Goal: Leave review/rating: Leave review/rating

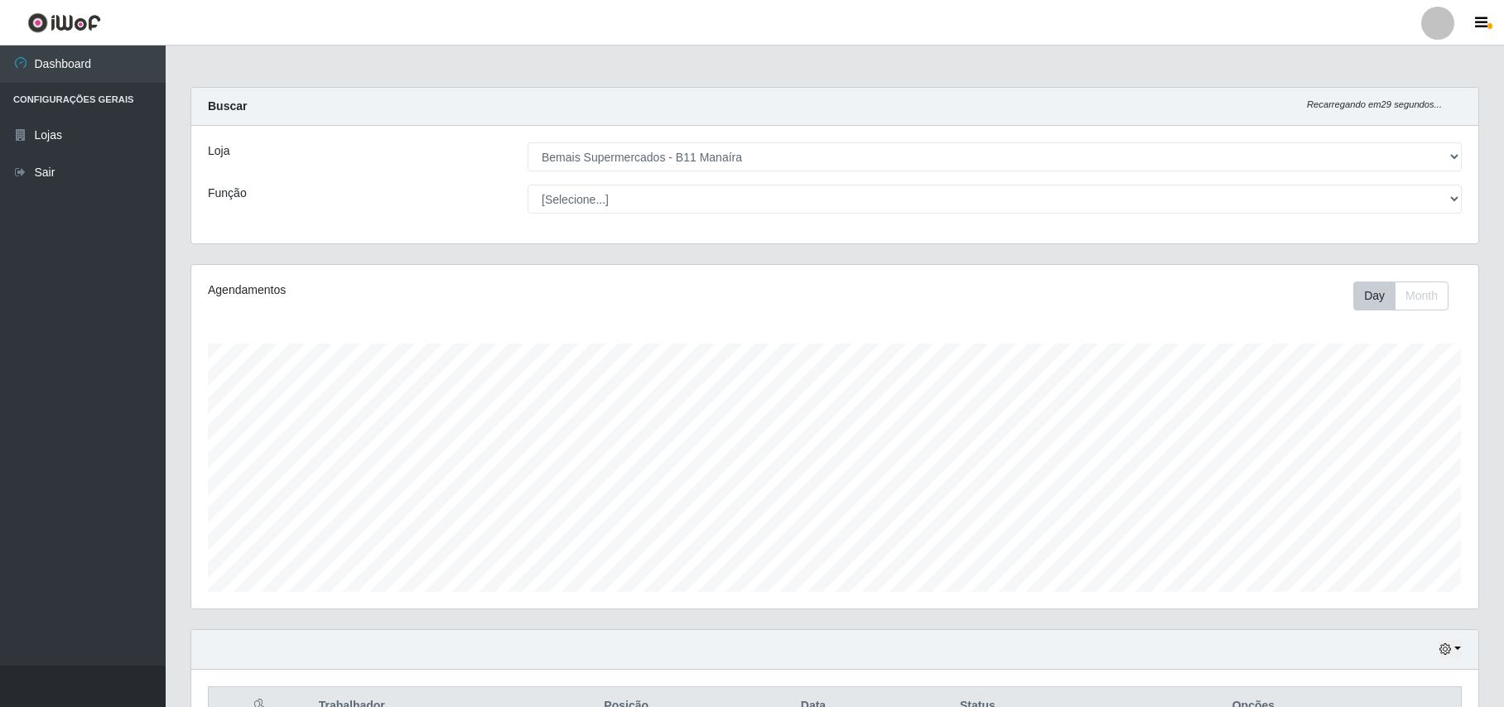
select select "409"
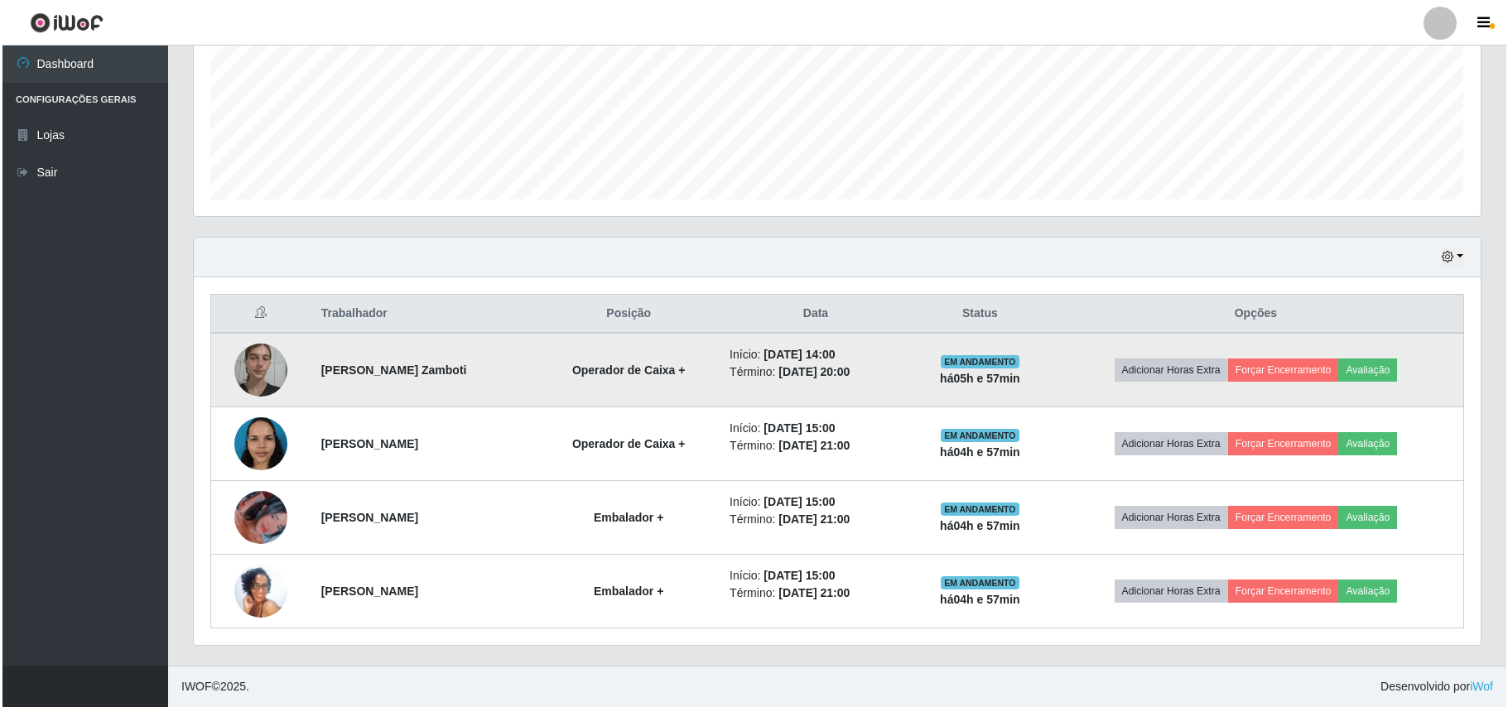
scroll to position [344, 1286]
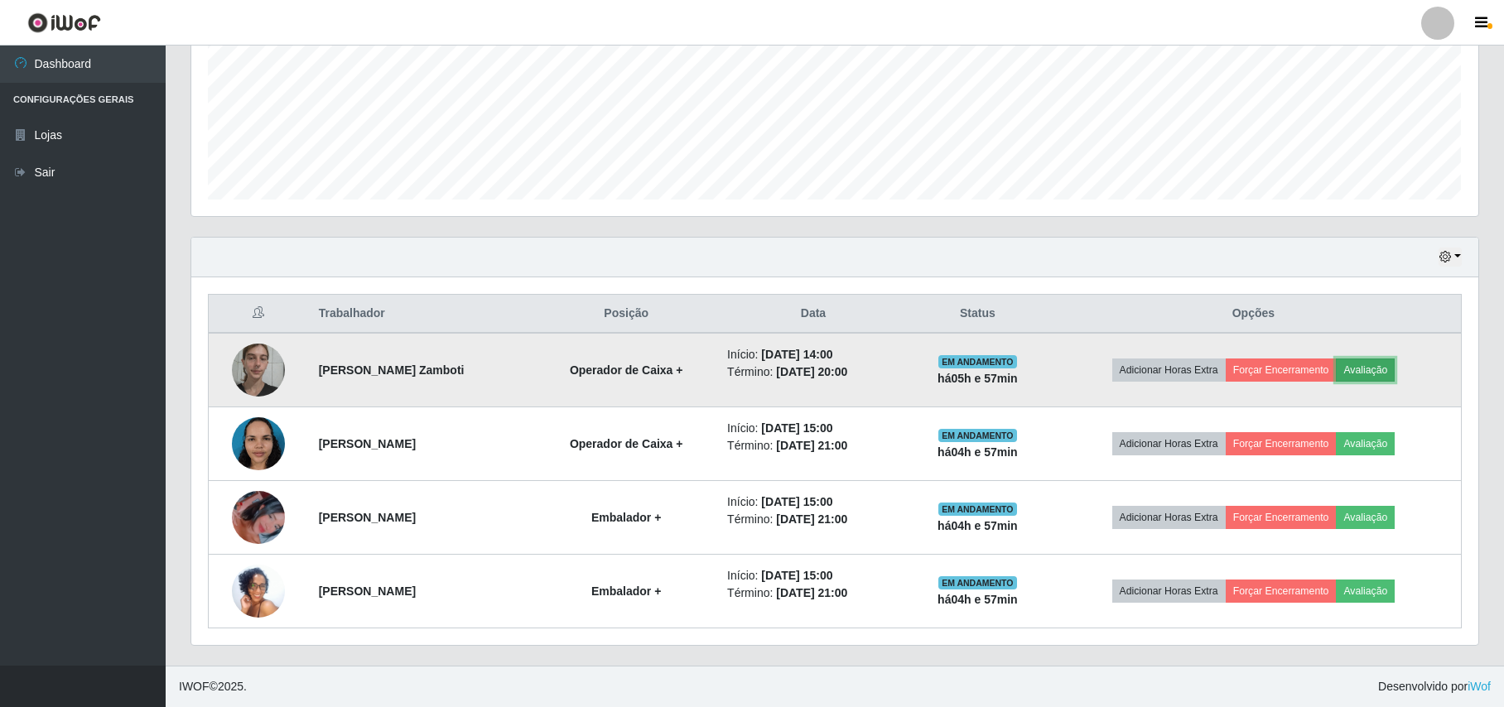
click at [1392, 368] on button "Avaliação" at bounding box center [1365, 370] width 59 height 23
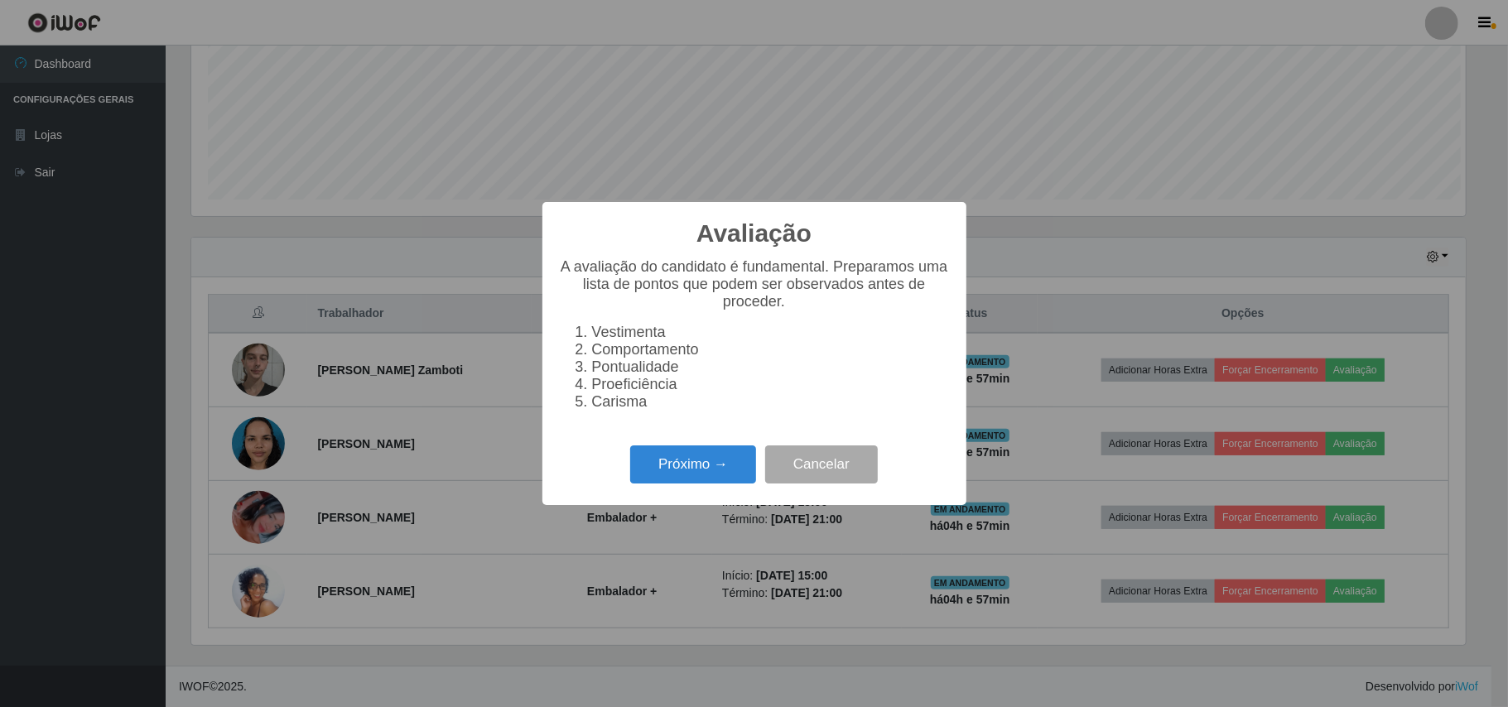
scroll to position [344, 1273]
click at [682, 472] on button "Próximo →" at bounding box center [693, 464] width 126 height 39
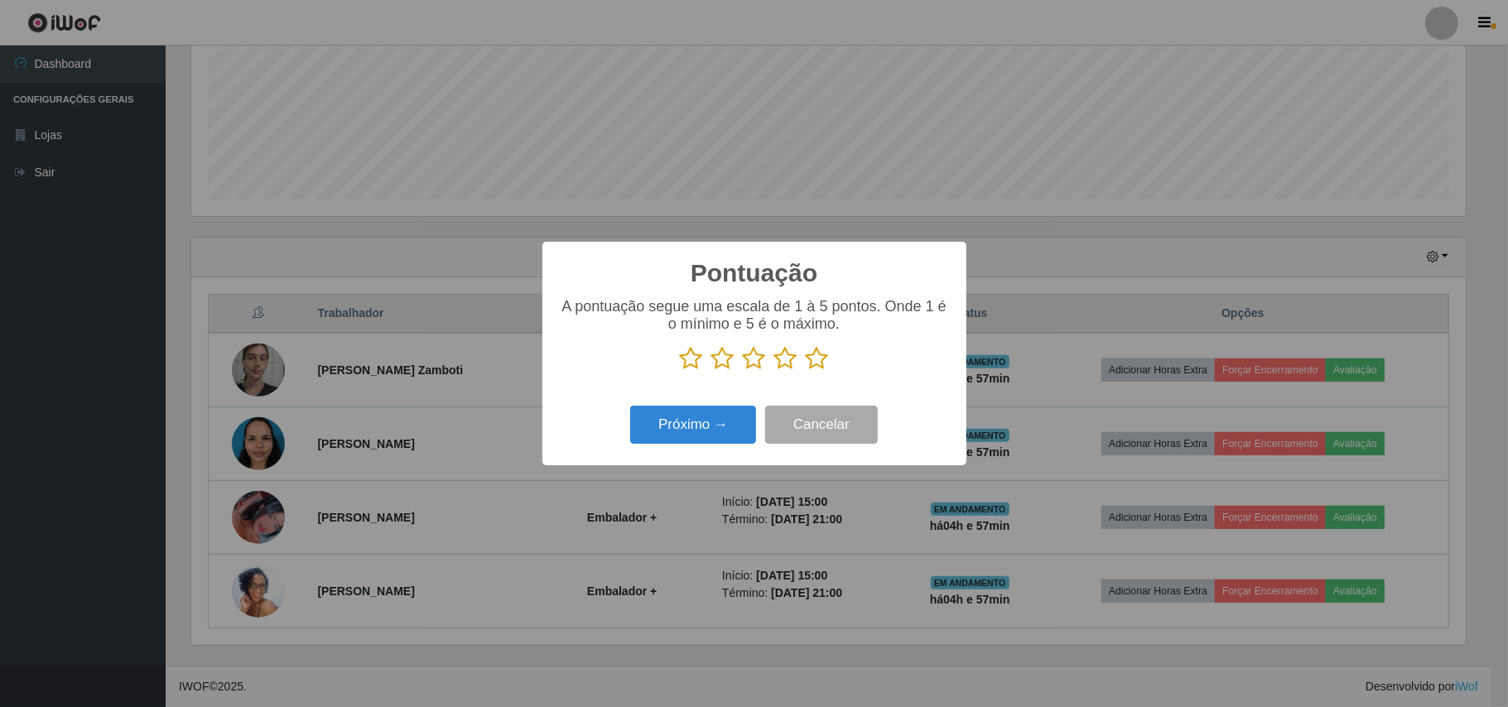
click at [821, 359] on icon at bounding box center [817, 358] width 23 height 25
click at [806, 371] on input "radio" at bounding box center [806, 371] width 0 height 0
click at [697, 427] on button "Próximo →" at bounding box center [693, 425] width 126 height 39
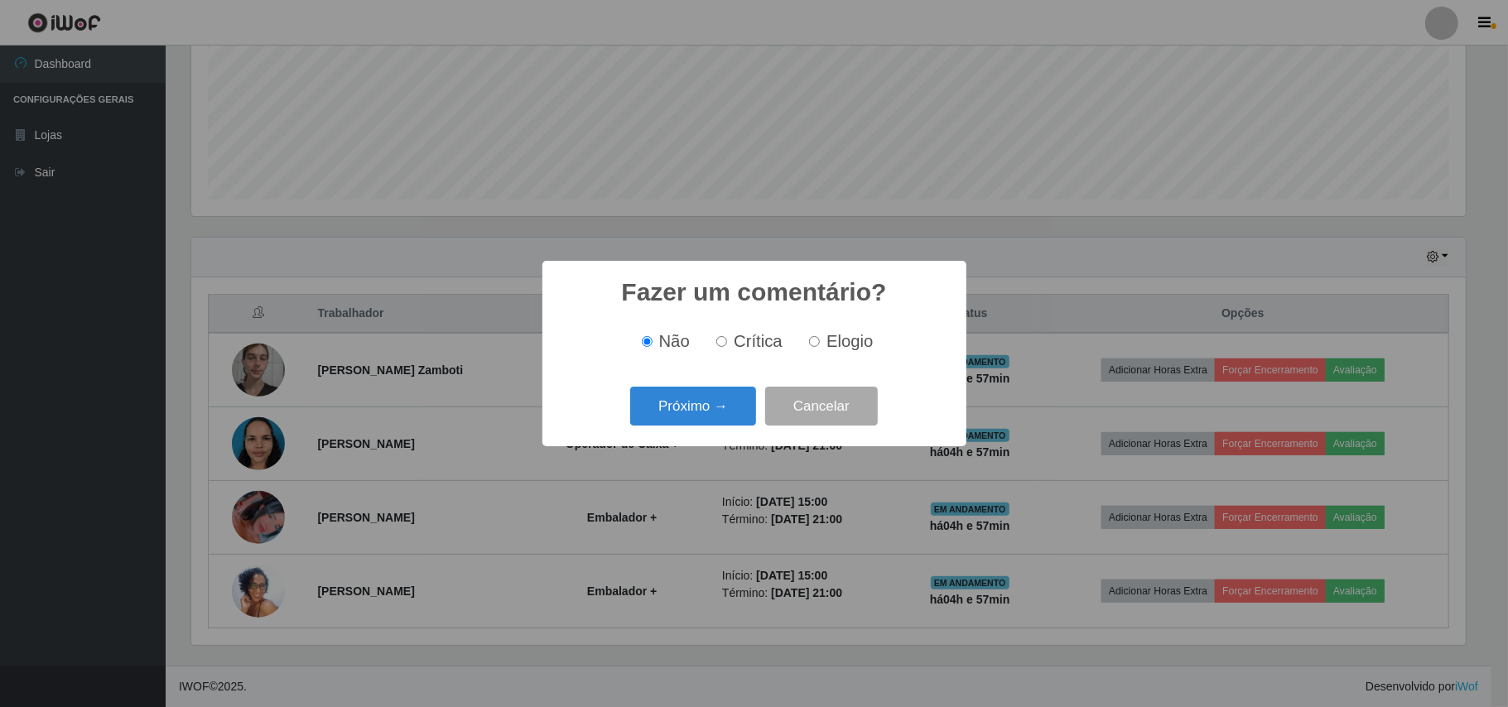
click at [848, 333] on span "Elogio" at bounding box center [849, 341] width 46 height 18
click at [820, 336] on input "Elogio" at bounding box center [814, 341] width 11 height 11
radio input "true"
click at [690, 408] on button "Próximo →" at bounding box center [693, 406] width 126 height 39
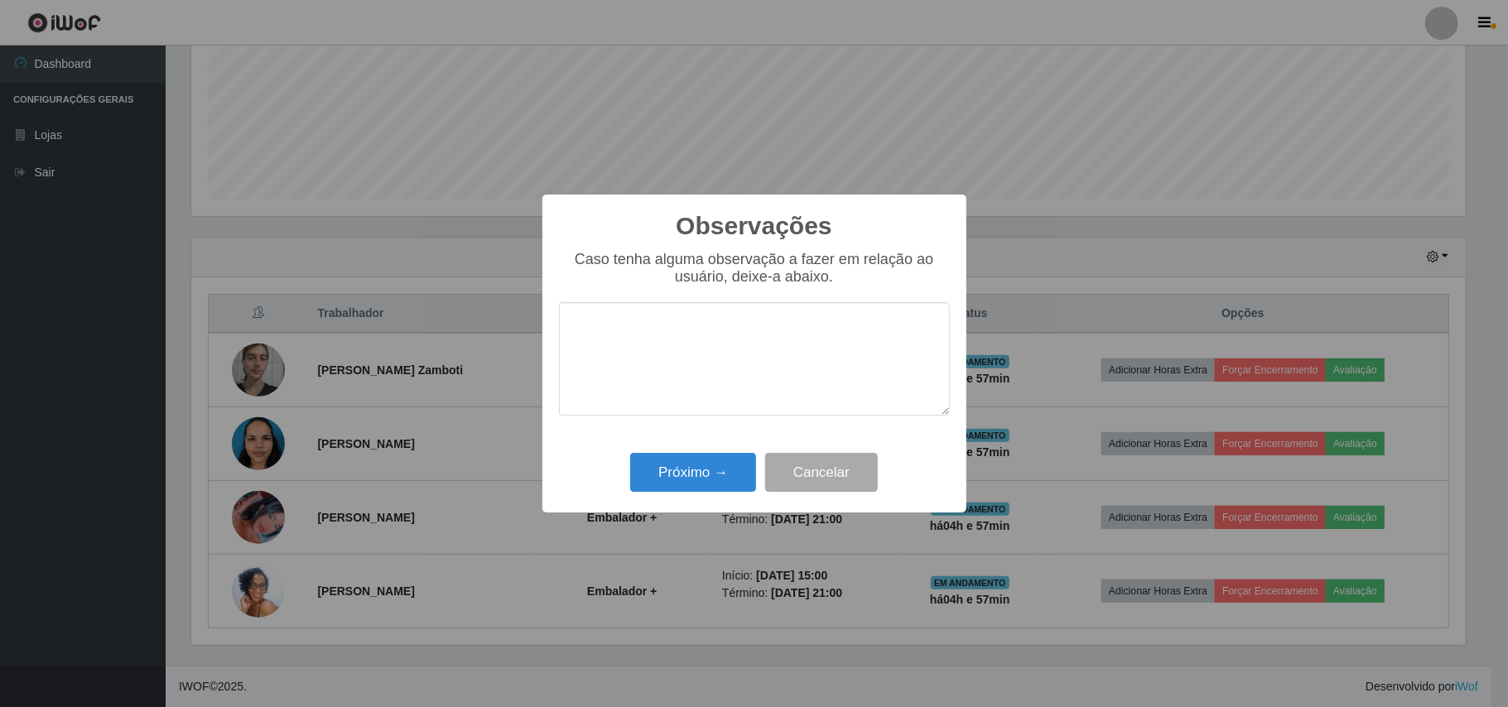
click at [788, 333] on textarea at bounding box center [754, 358] width 391 height 113
type textarea "PONTUAL"
click at [659, 478] on button "Próximo →" at bounding box center [693, 472] width 126 height 39
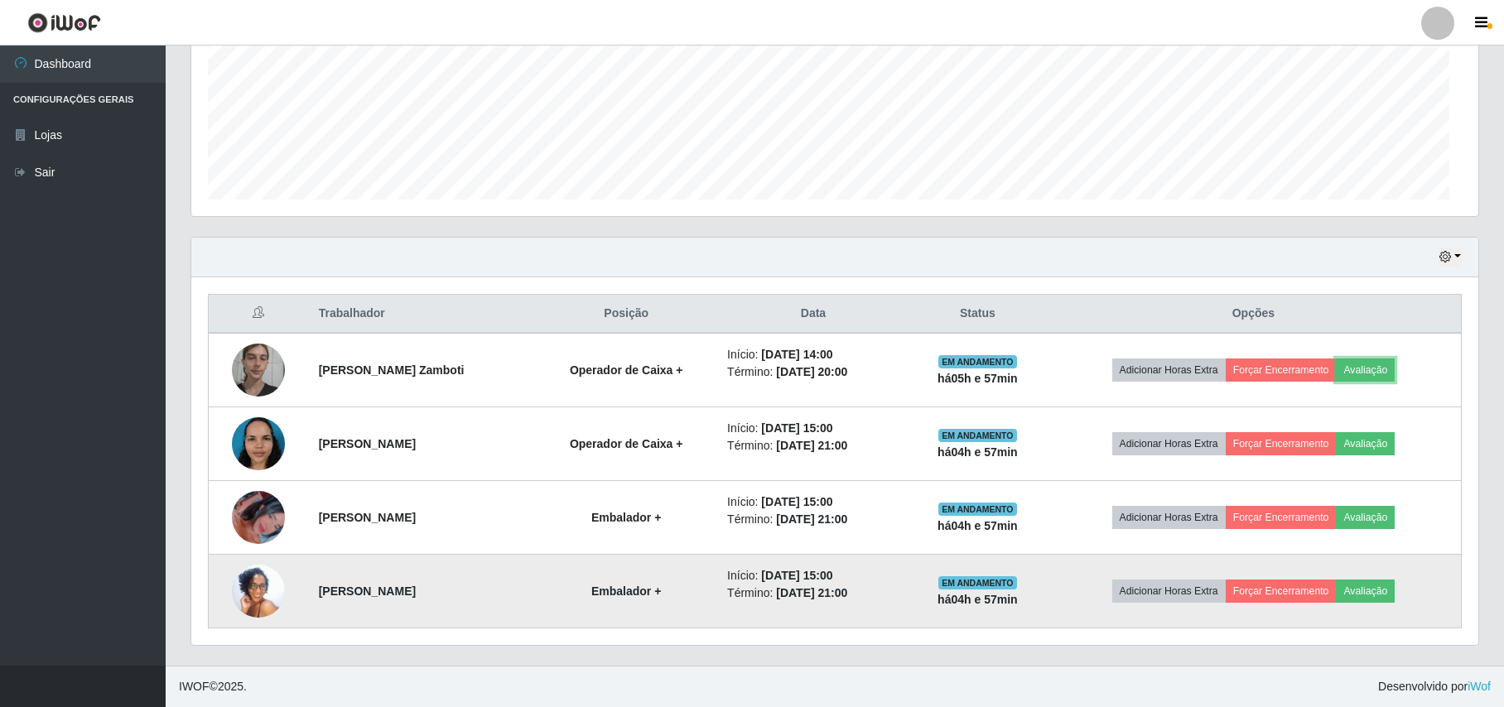
scroll to position [344, 1286]
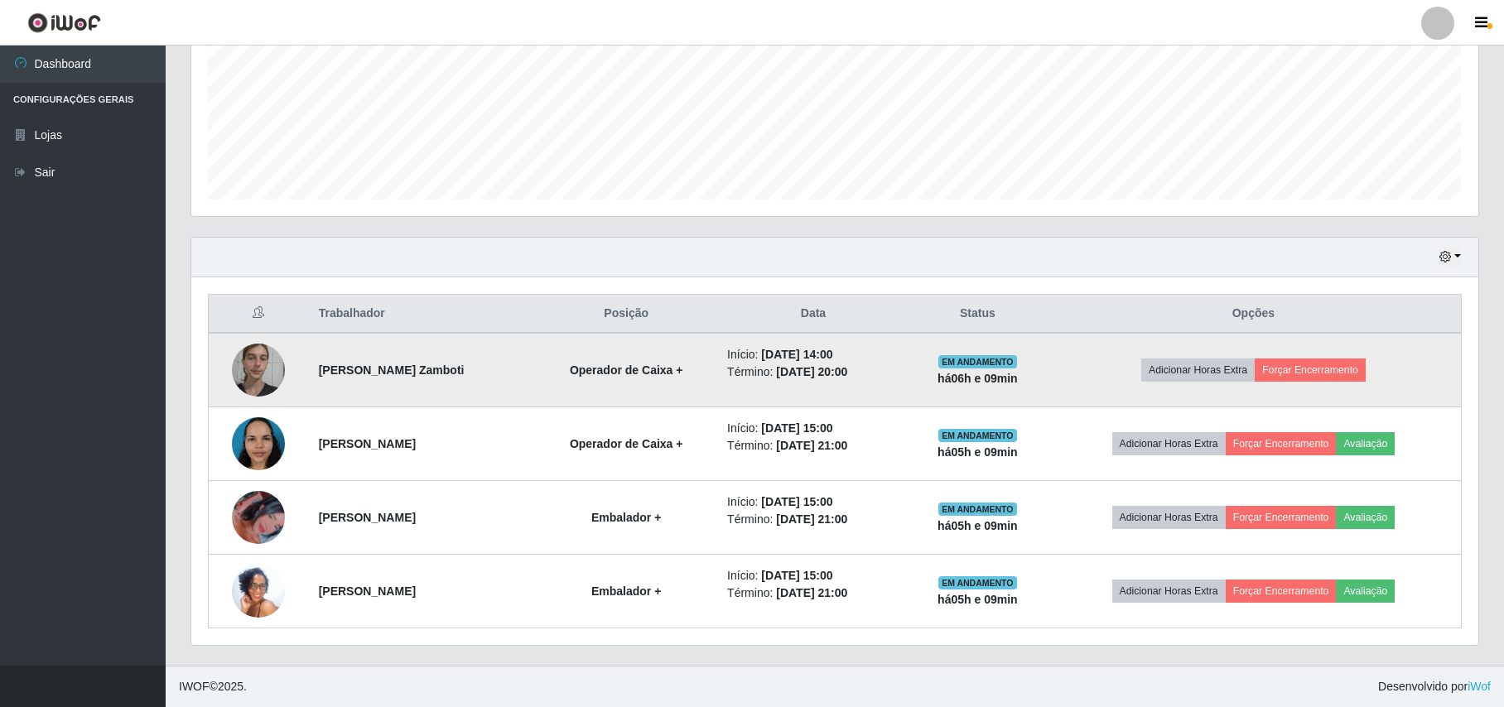
click at [1338, 344] on td "Adicionar Horas Extra Forçar Encerramento" at bounding box center [1254, 370] width 416 height 75
click at [1320, 373] on button "Forçar Encerramento" at bounding box center [1309, 370] width 111 height 23
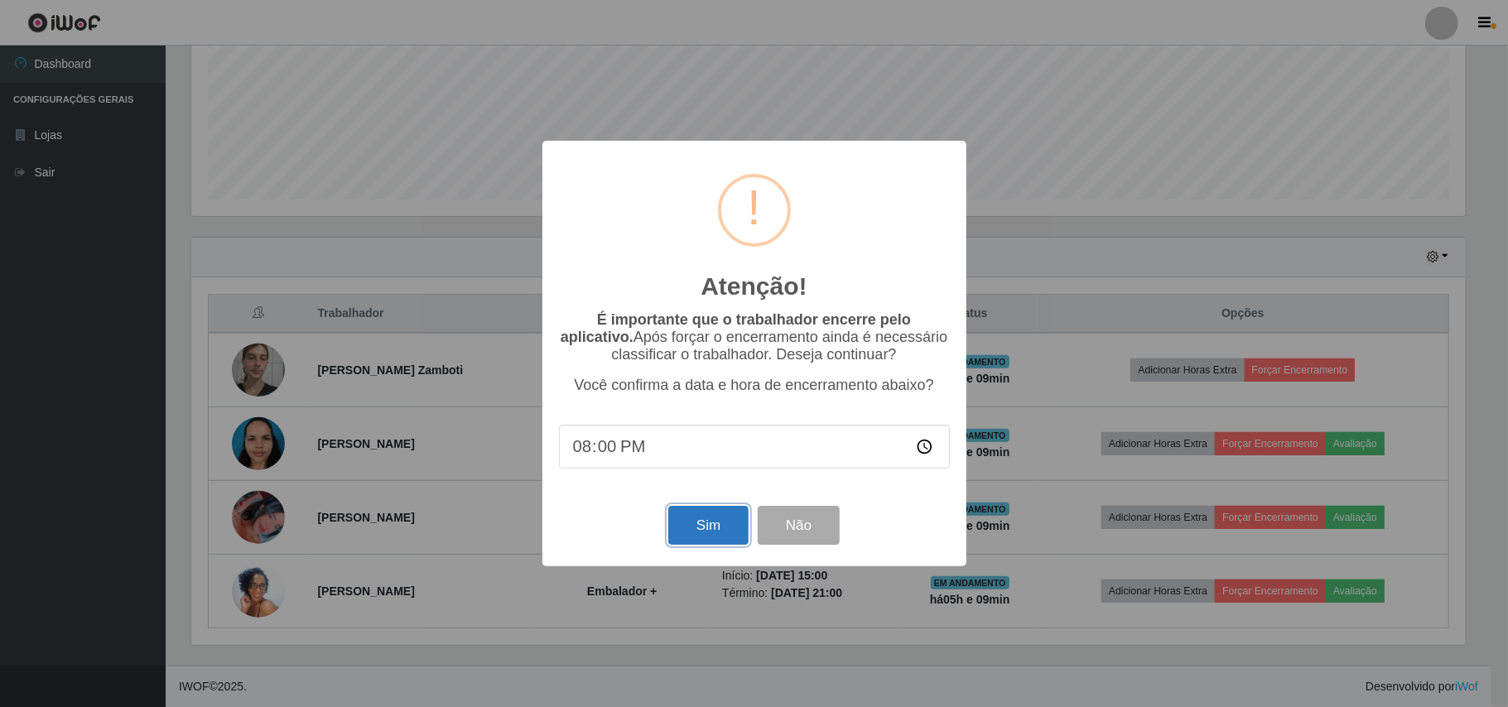
click at [705, 544] on button "Sim" at bounding box center [708, 525] width 80 height 39
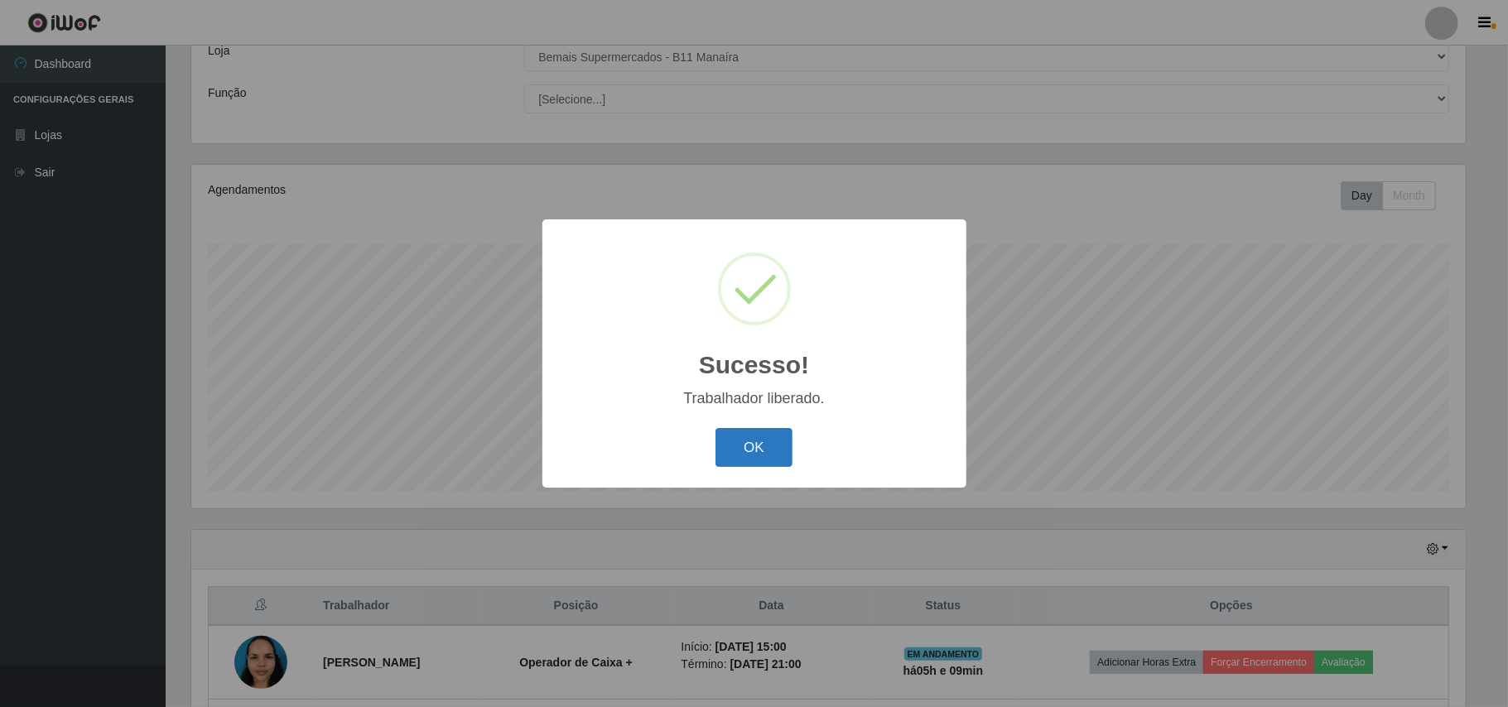
click at [739, 448] on button "OK" at bounding box center [753, 447] width 77 height 39
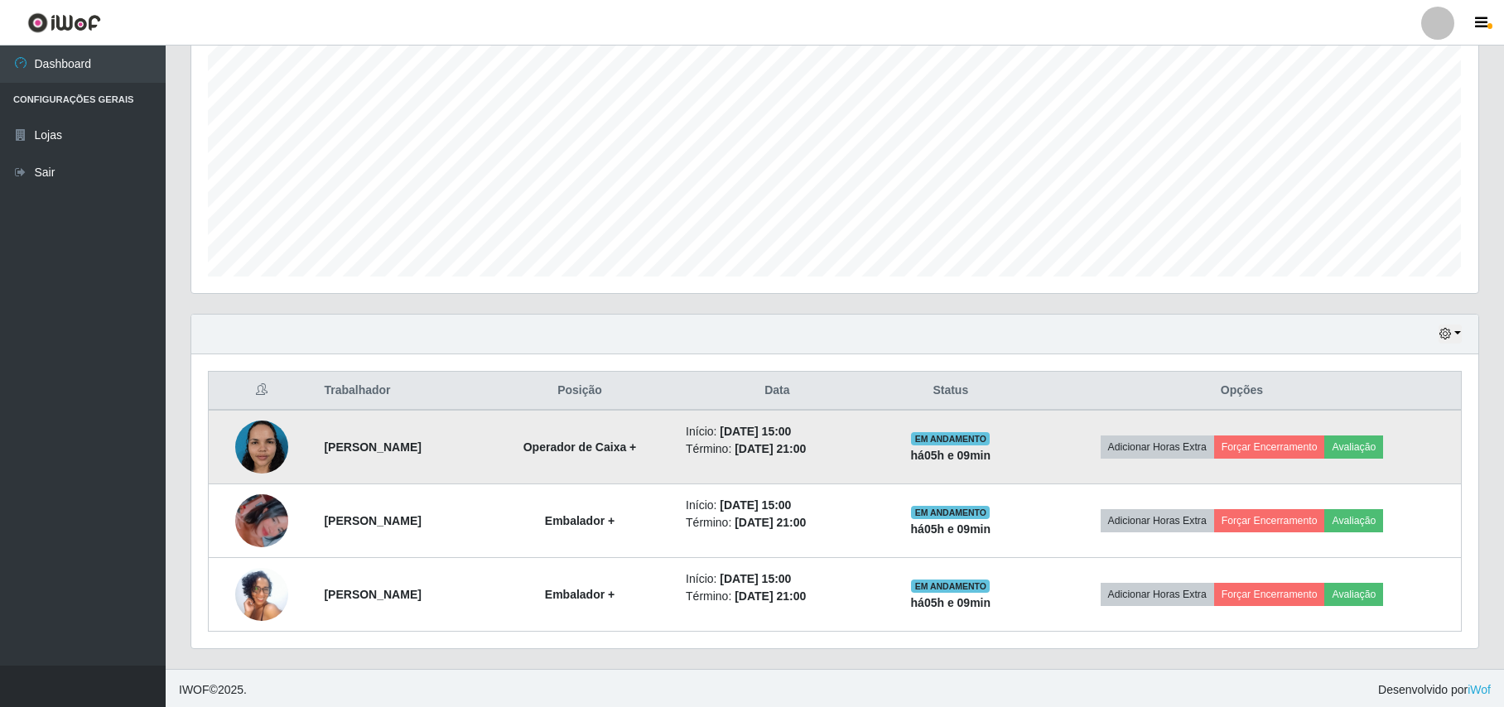
scroll to position [322, 0]
